Goal: Task Accomplishment & Management: Use online tool/utility

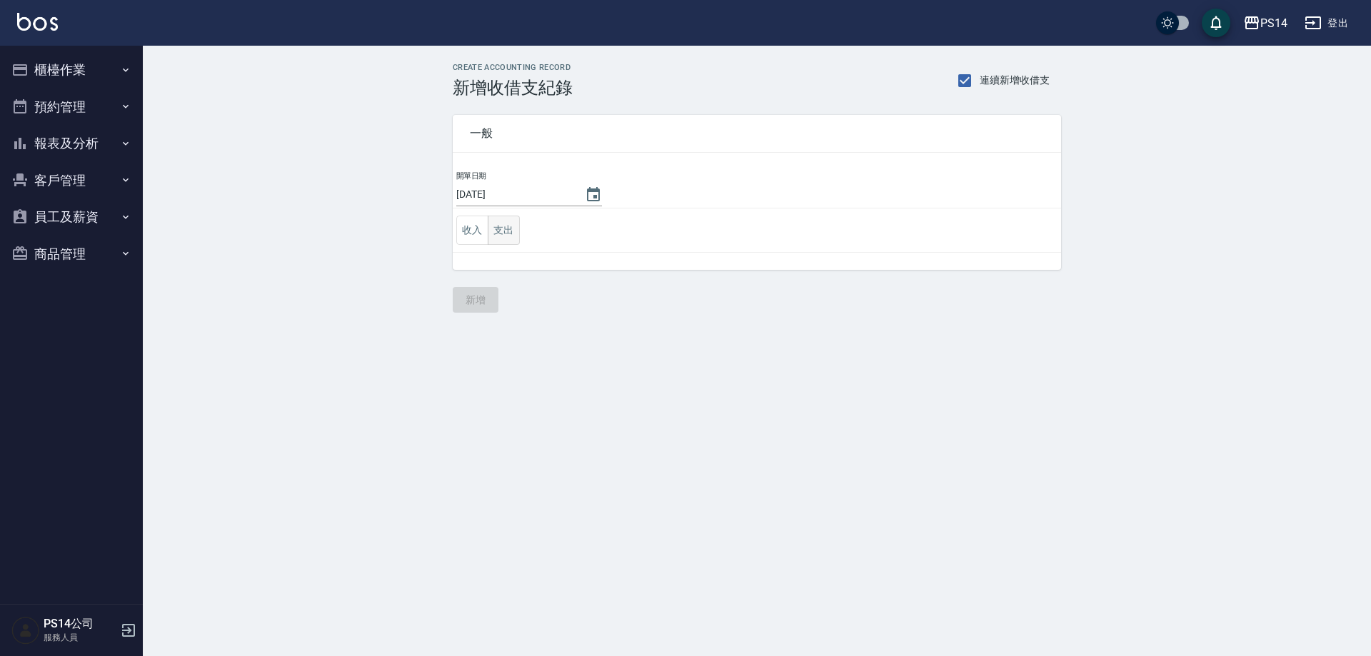
click at [515, 227] on button "支出" at bounding box center [504, 230] width 32 height 29
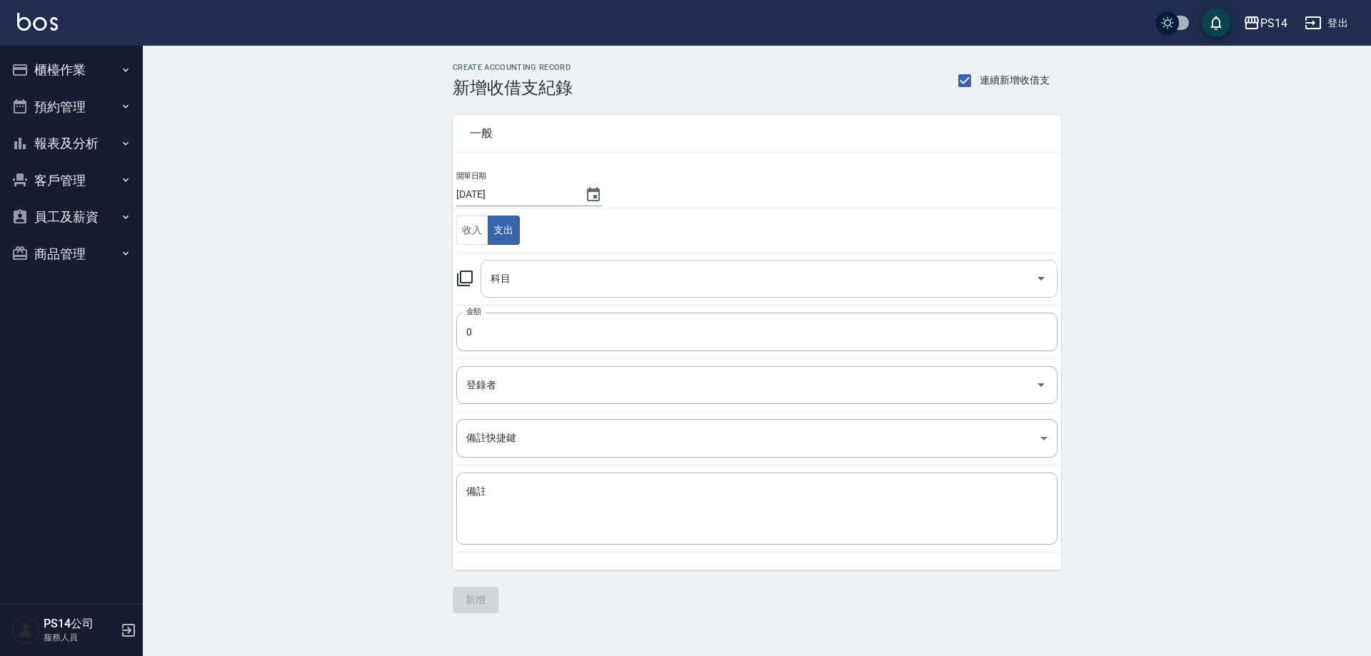
click at [528, 271] on input "科目" at bounding box center [758, 278] width 543 height 25
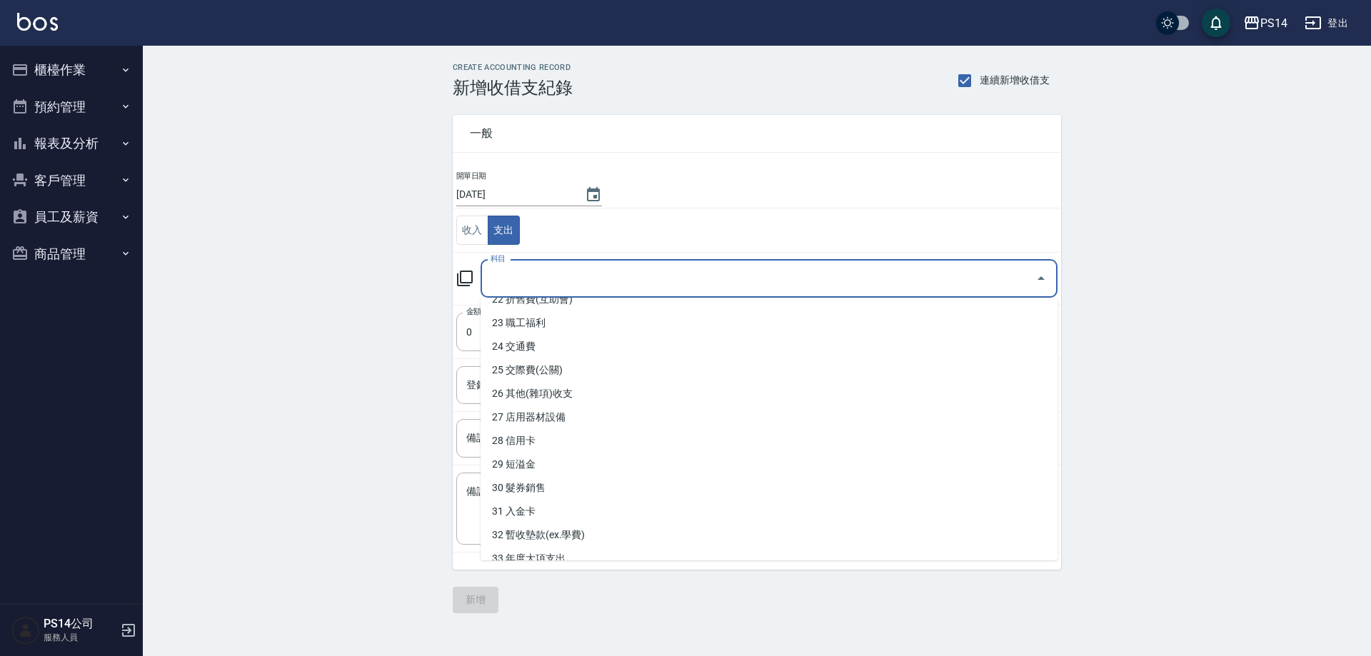
scroll to position [500, 0]
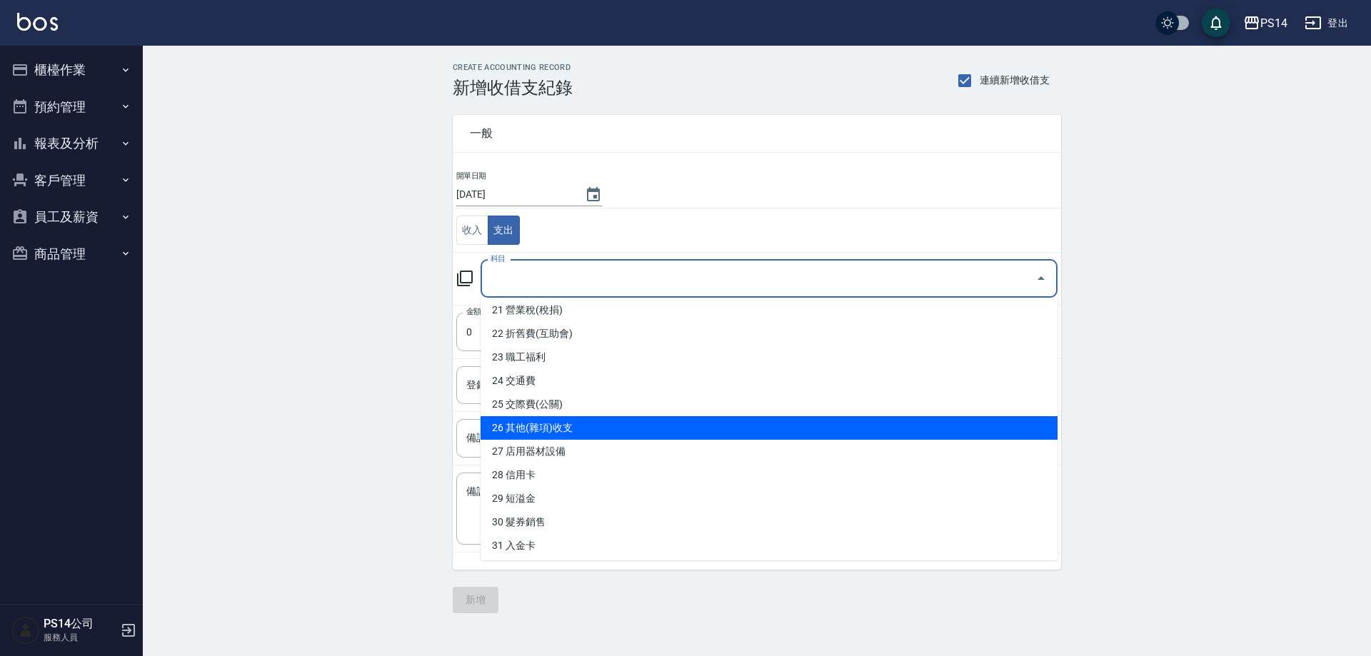
drag, startPoint x: 542, startPoint y: 428, endPoint x: 533, endPoint y: 356, distance: 72.6
click at [541, 425] on li "26 其他(雜項)收支" at bounding box center [769, 428] width 577 height 24
type input "26 其他(雜項)收支"
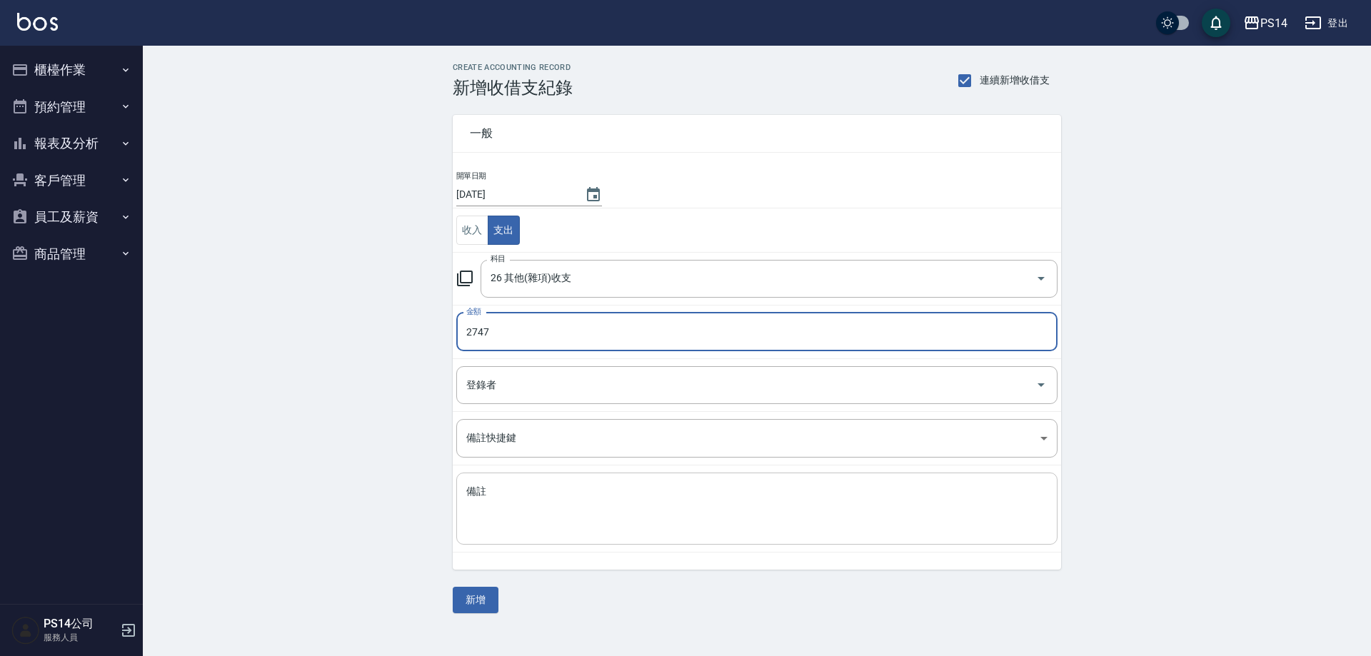
type input "2747"
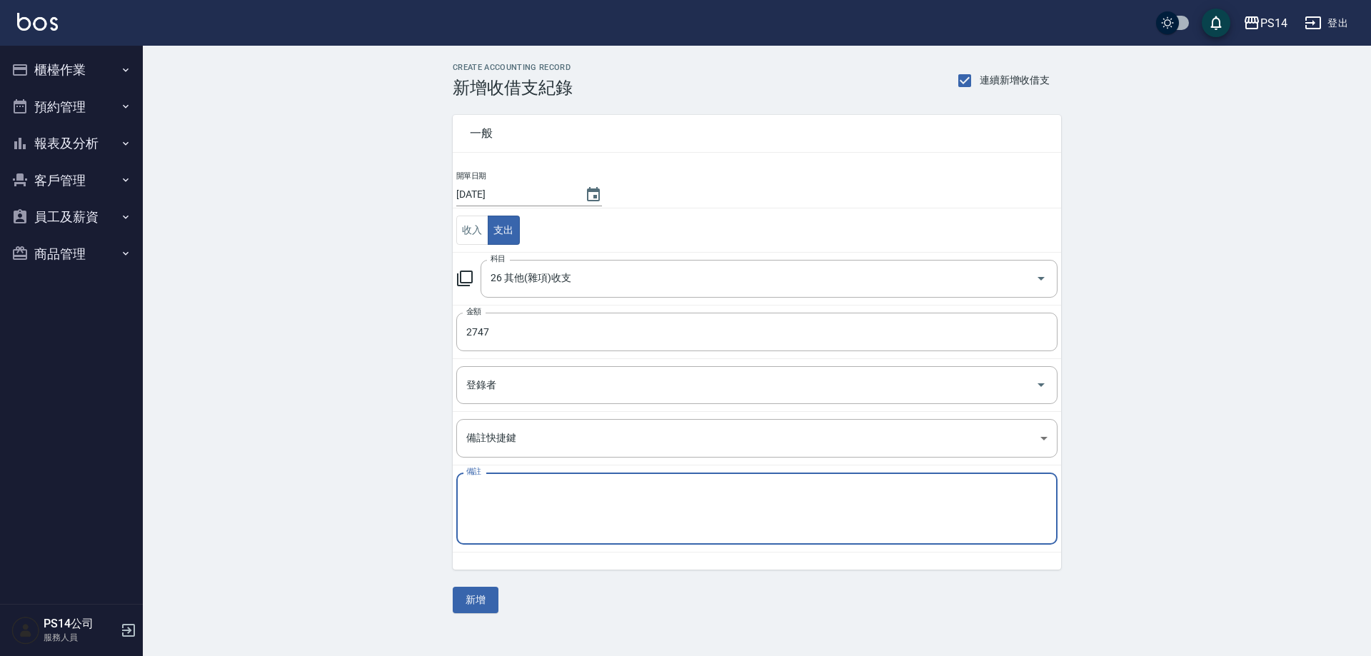
click at [508, 497] on textarea "備註" at bounding box center [756, 509] width 581 height 49
type textarea "j"
type textarea "中元普渡"
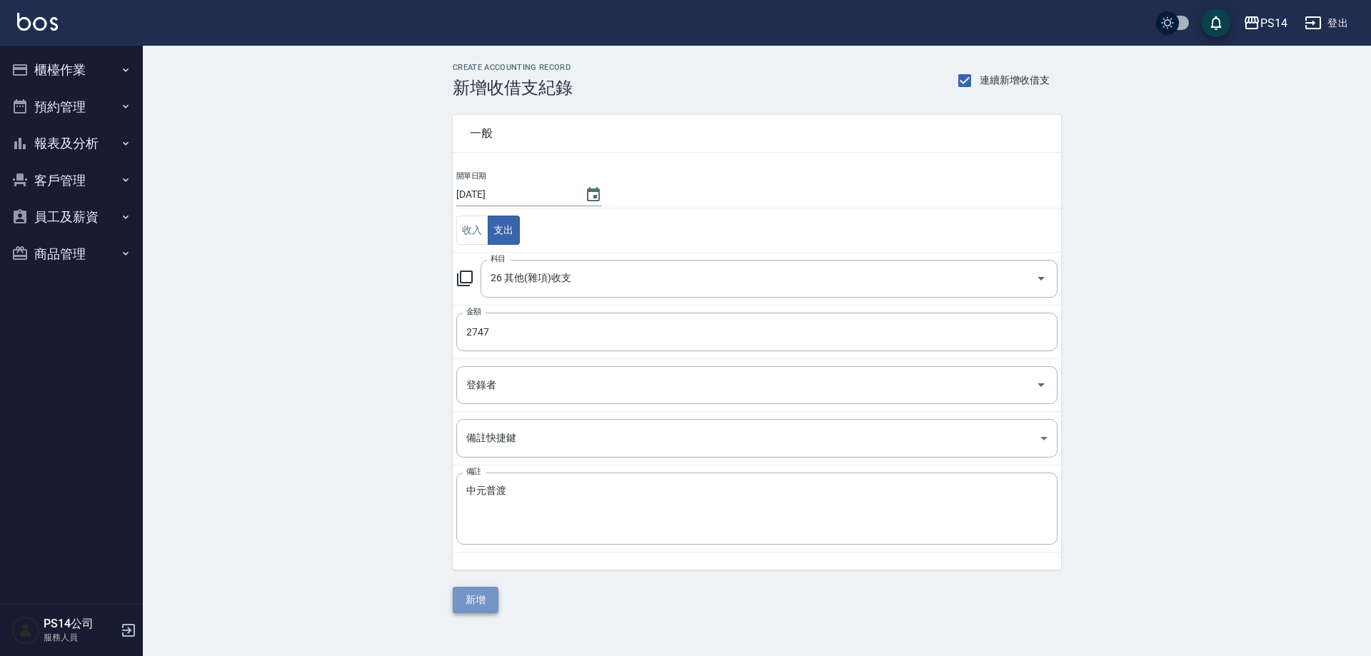
click at [485, 606] on button "新增" at bounding box center [476, 600] width 46 height 26
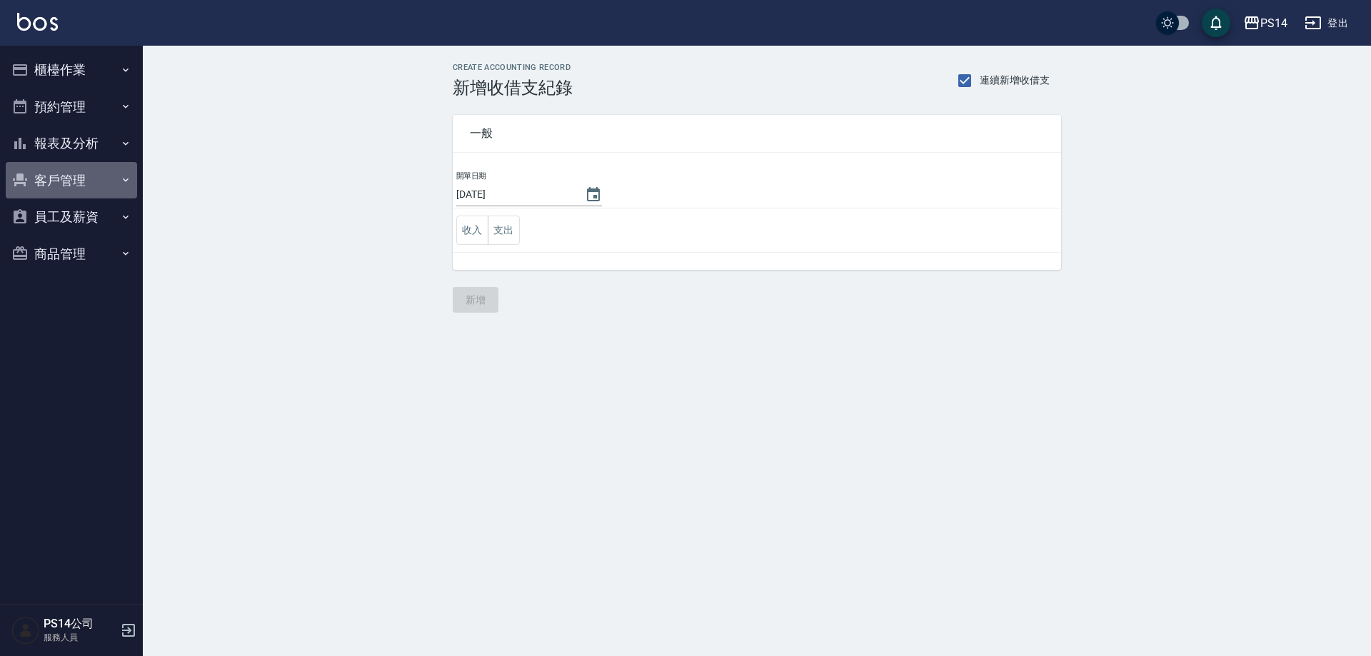
click at [97, 162] on button "客戶管理" at bounding box center [71, 180] width 131 height 37
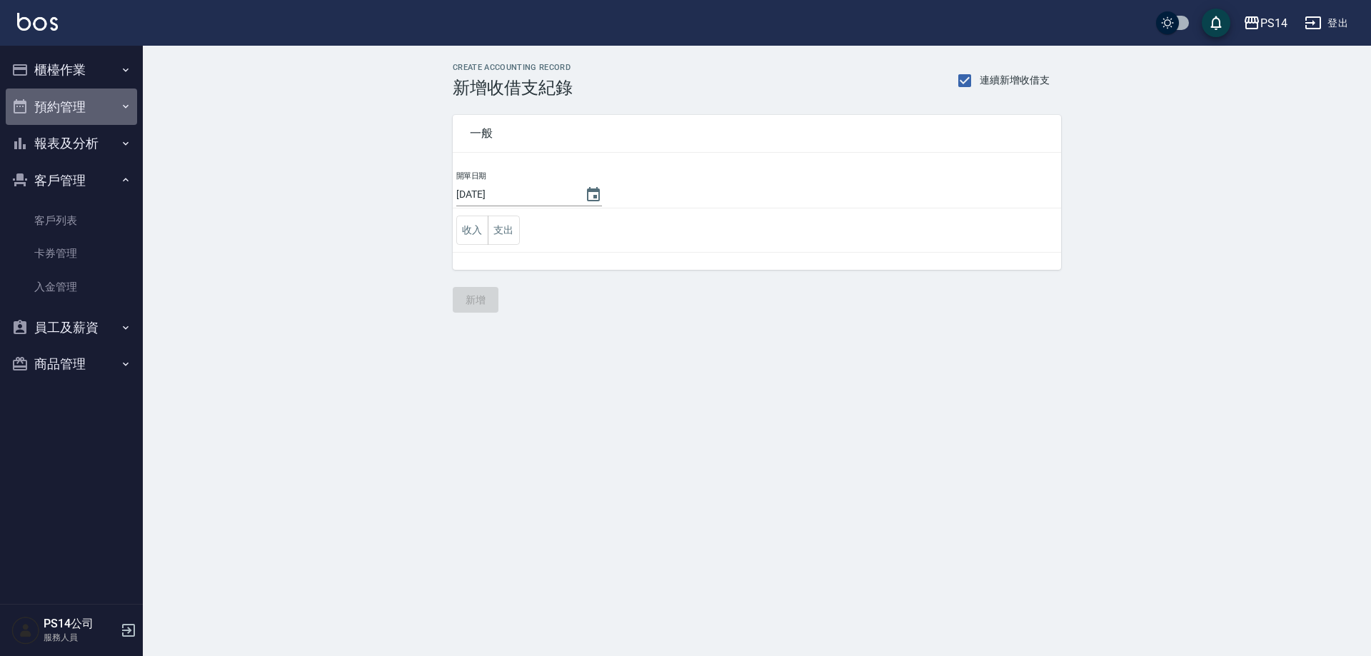
click at [96, 124] on button "預約管理" at bounding box center [71, 107] width 131 height 37
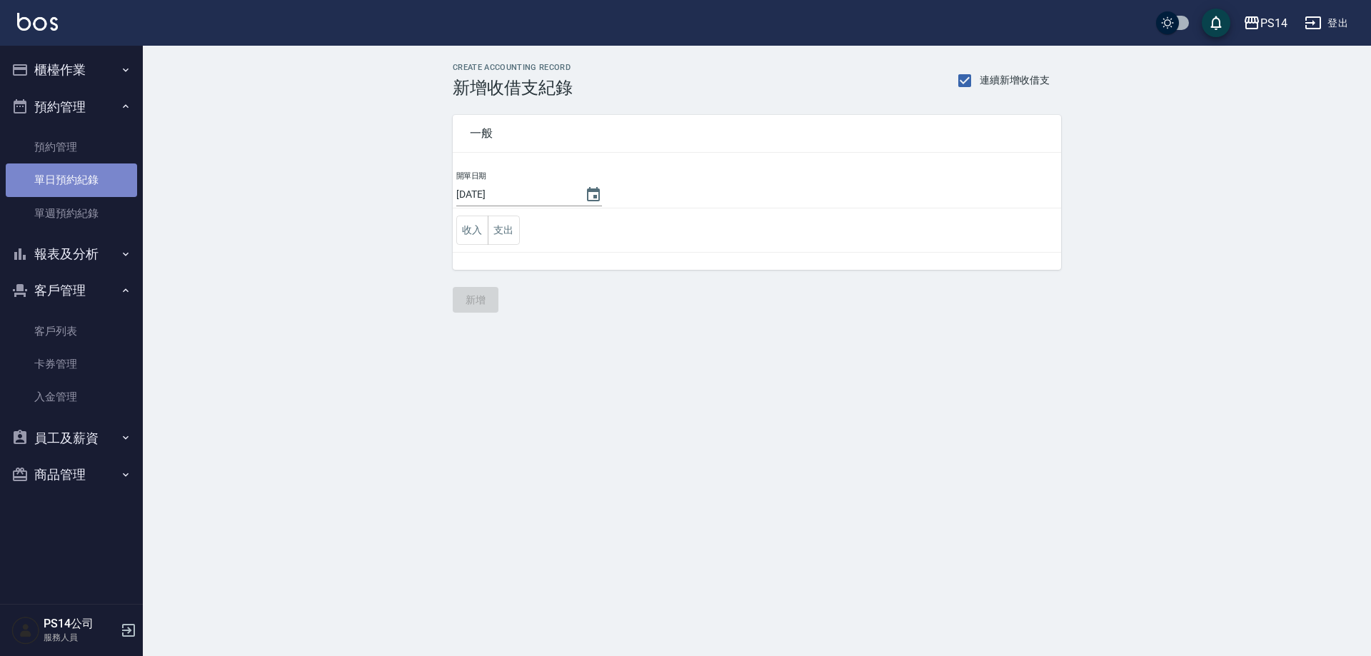
click at [89, 194] on link "單日預約紀錄" at bounding box center [71, 180] width 131 height 33
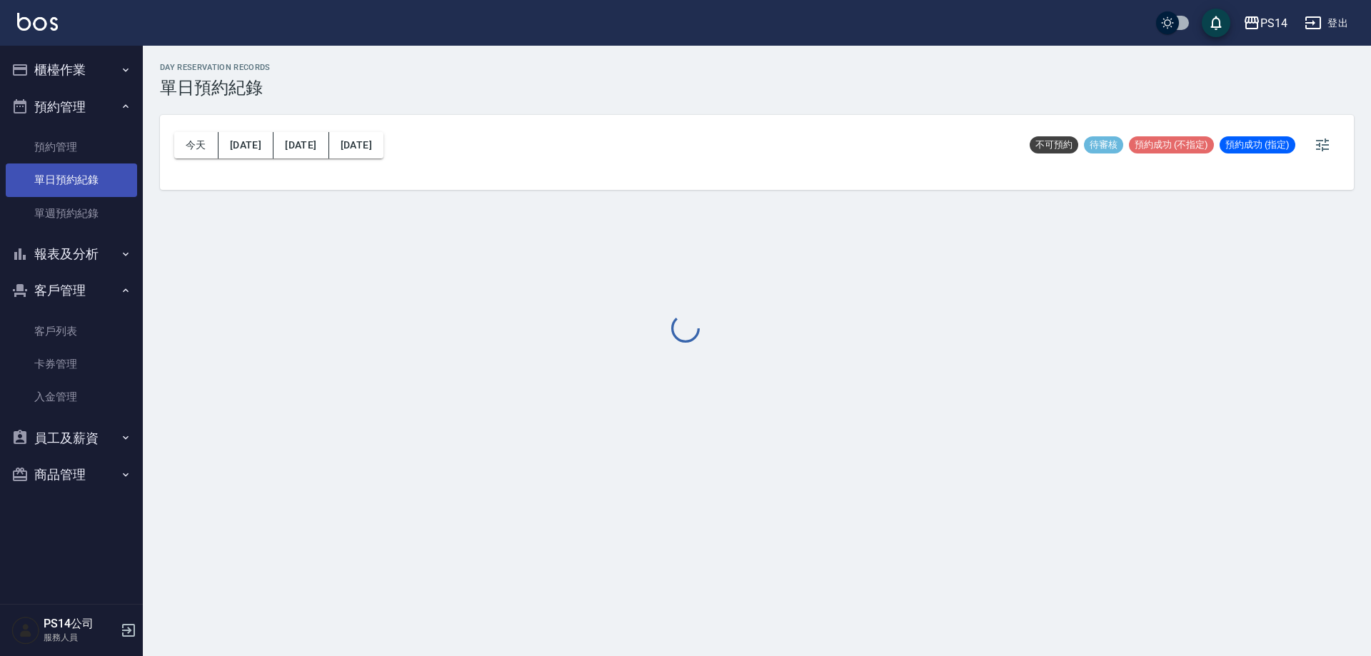
click at [89, 184] on link "單日預約紀錄" at bounding box center [71, 180] width 131 height 33
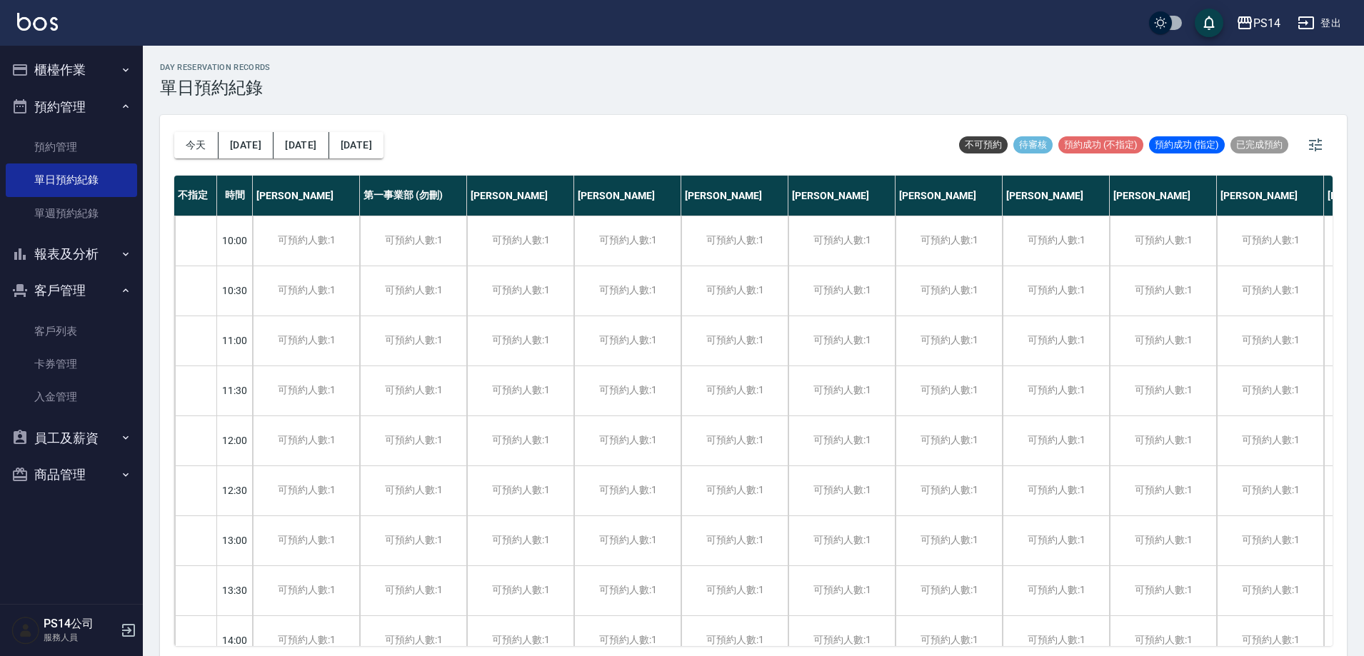
click at [81, 113] on button "預約管理" at bounding box center [71, 107] width 131 height 37
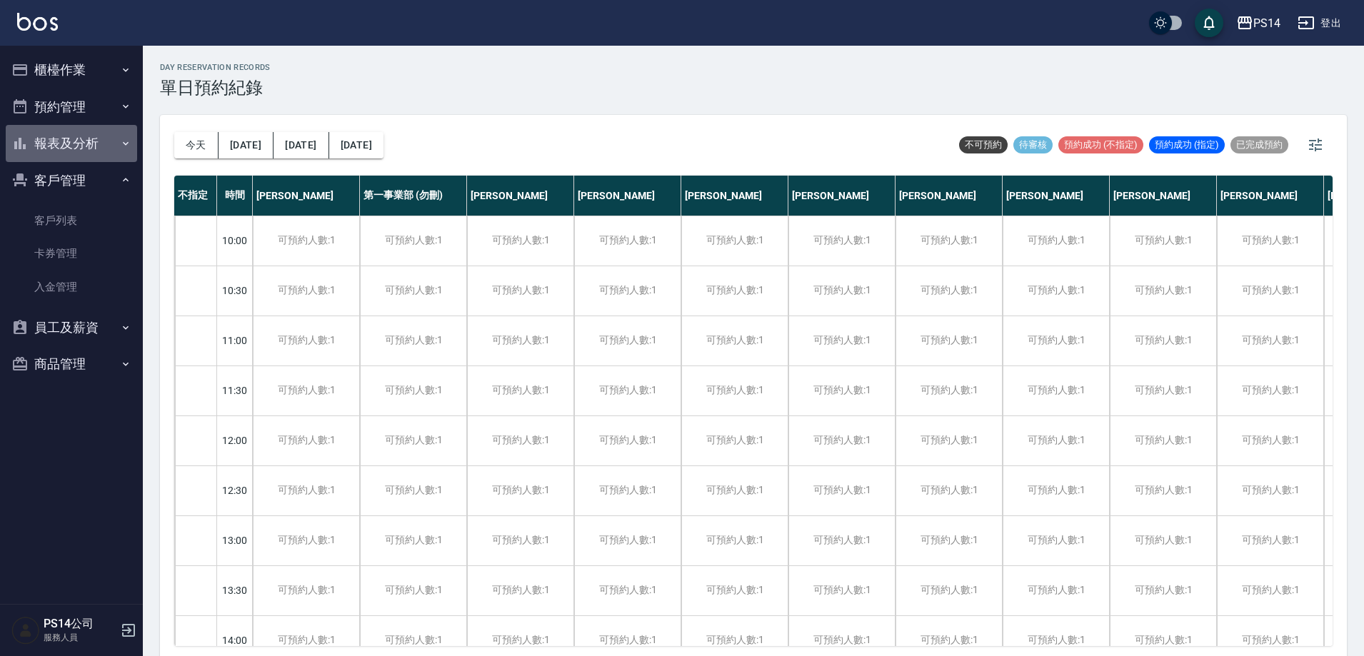
click at [83, 142] on button "報表及分析" at bounding box center [71, 143] width 131 height 37
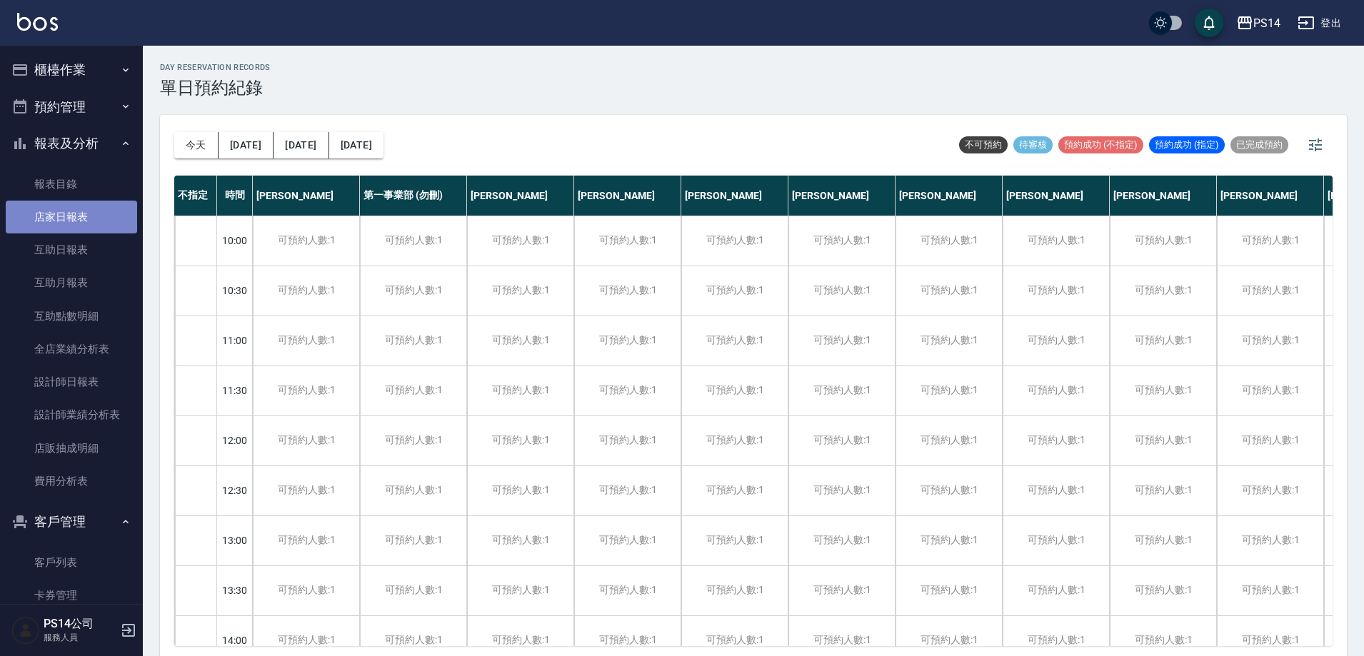
click at [78, 209] on link "店家日報表" at bounding box center [71, 217] width 131 height 33
